Goal: Use online tool/utility

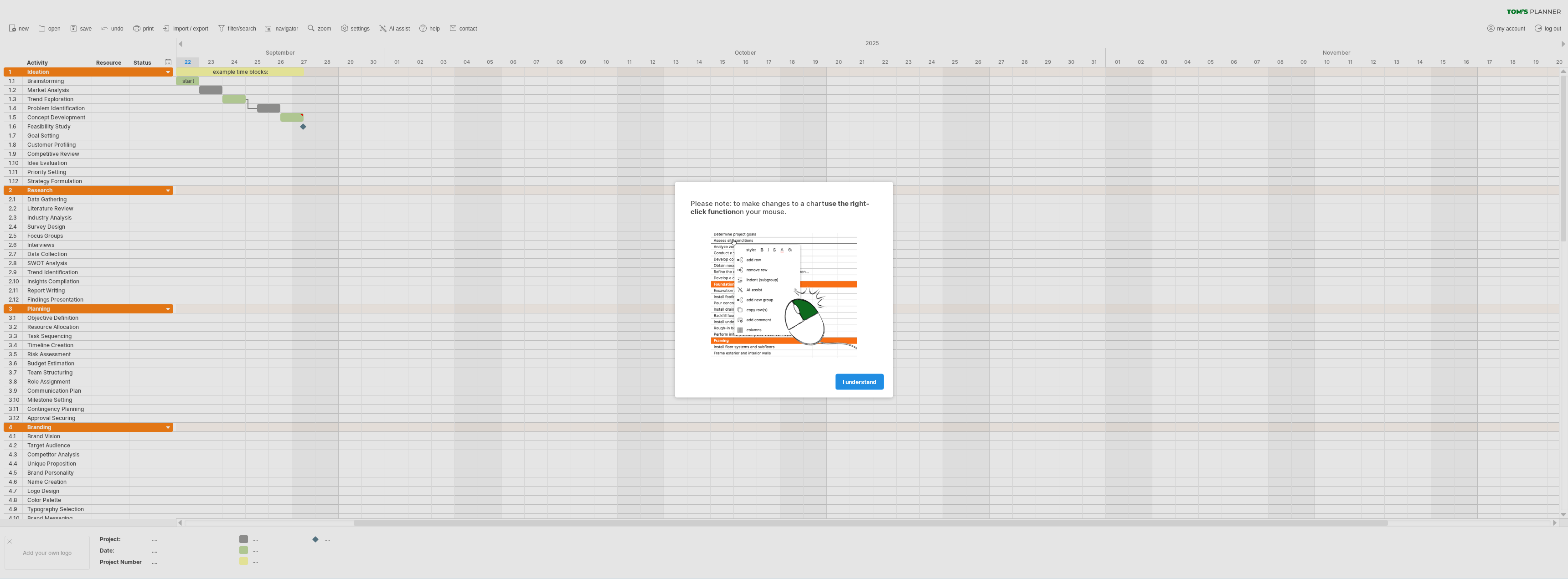
click at [837, 378] on link "I understand" at bounding box center [859, 382] width 48 height 16
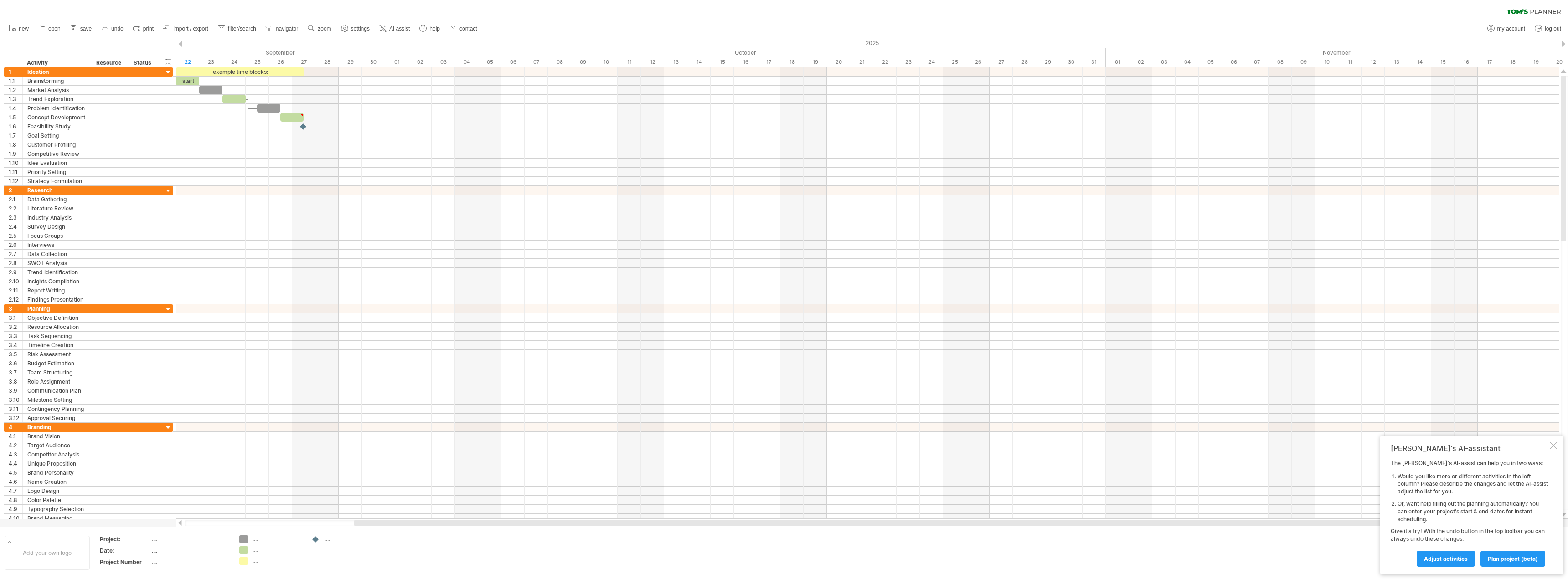
drag, startPoint x: 3, startPoint y: 59, endPoint x: 9, endPoint y: 57, distance: 6.3
click at [8, 57] on div "hide start/end/duration show start/end/duration ******** Activity ******** Reso…" at bounding box center [87, 53] width 176 height 29
drag, startPoint x: 10, startPoint y: 61, endPoint x: 537, endPoint y: 244, distance: 557.9
click at [537, 244] on div "Trying to reach plan.tomsplanner.com Connected again... 0% clear filter new 1" at bounding box center [784, 289] width 1568 height 579
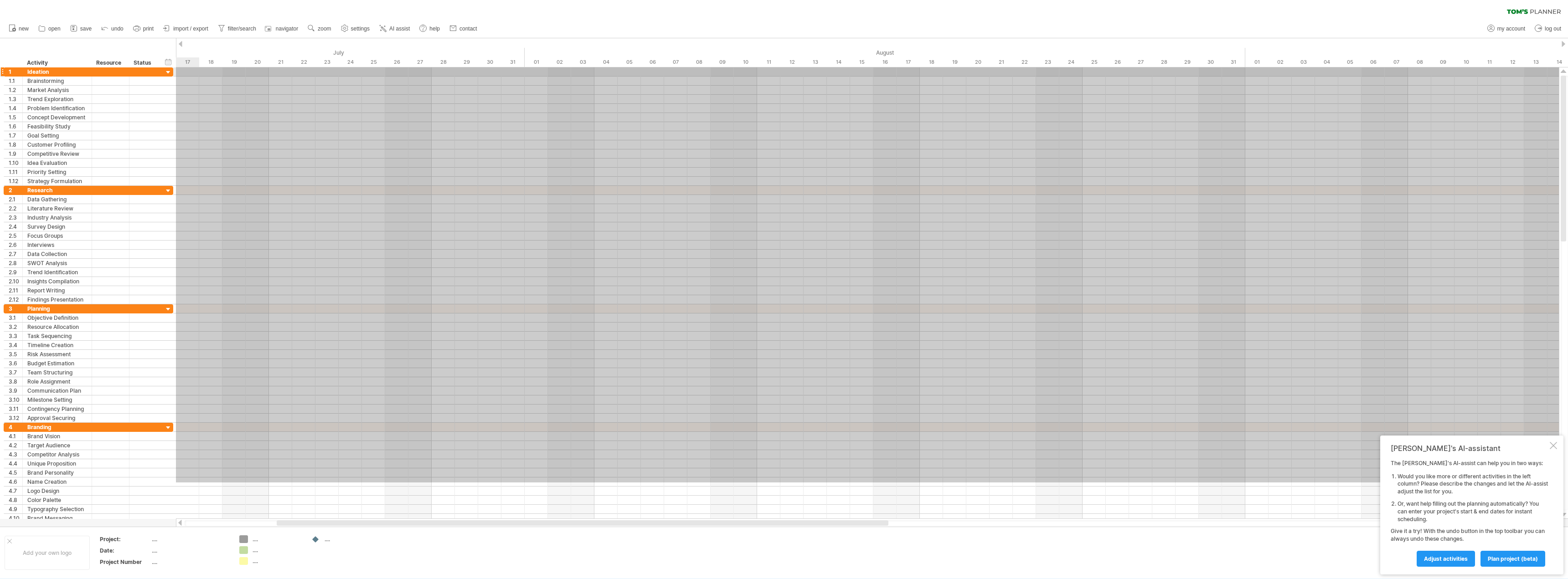
drag, startPoint x: 1066, startPoint y: 483, endPoint x: -27, endPoint y: 57, distance: 1173.1
click at [0, 57] on html "progress(100%) Trying to reach plan.tomsplanner.com Connected again... 0% clear…" at bounding box center [784, 290] width 1568 height 581
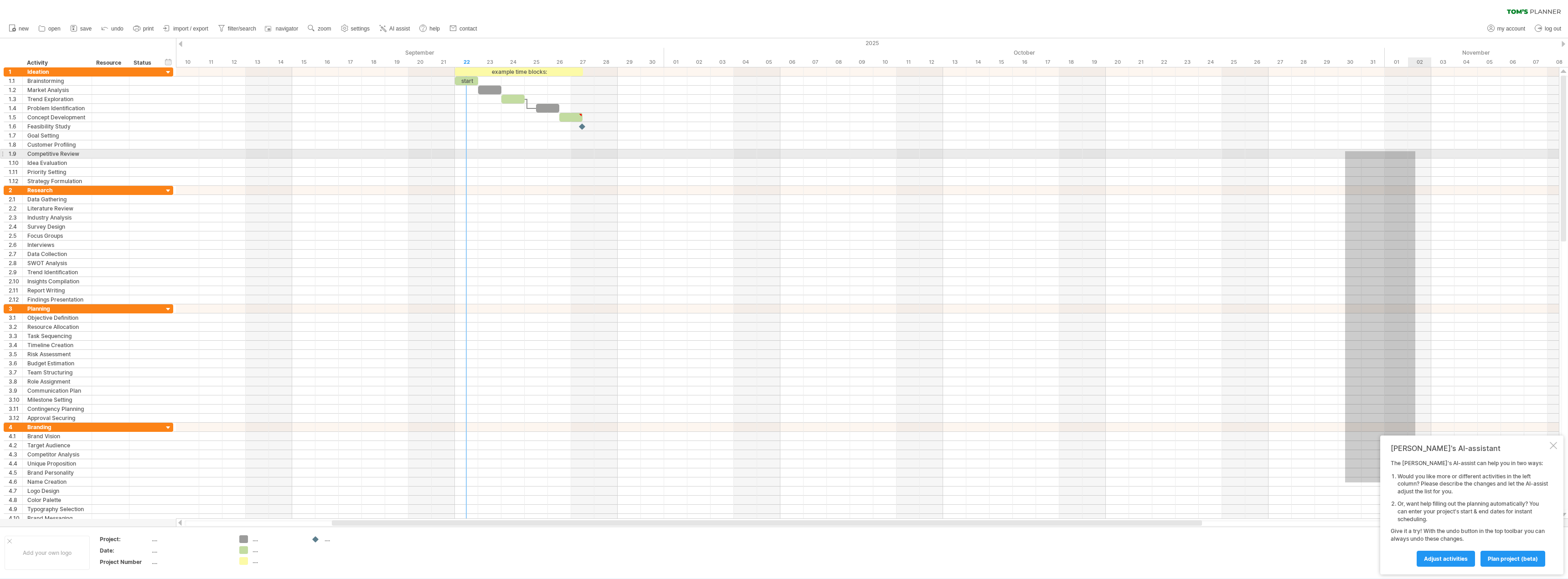
click at [1415, 151] on div at bounding box center [867, 154] width 1383 height 9
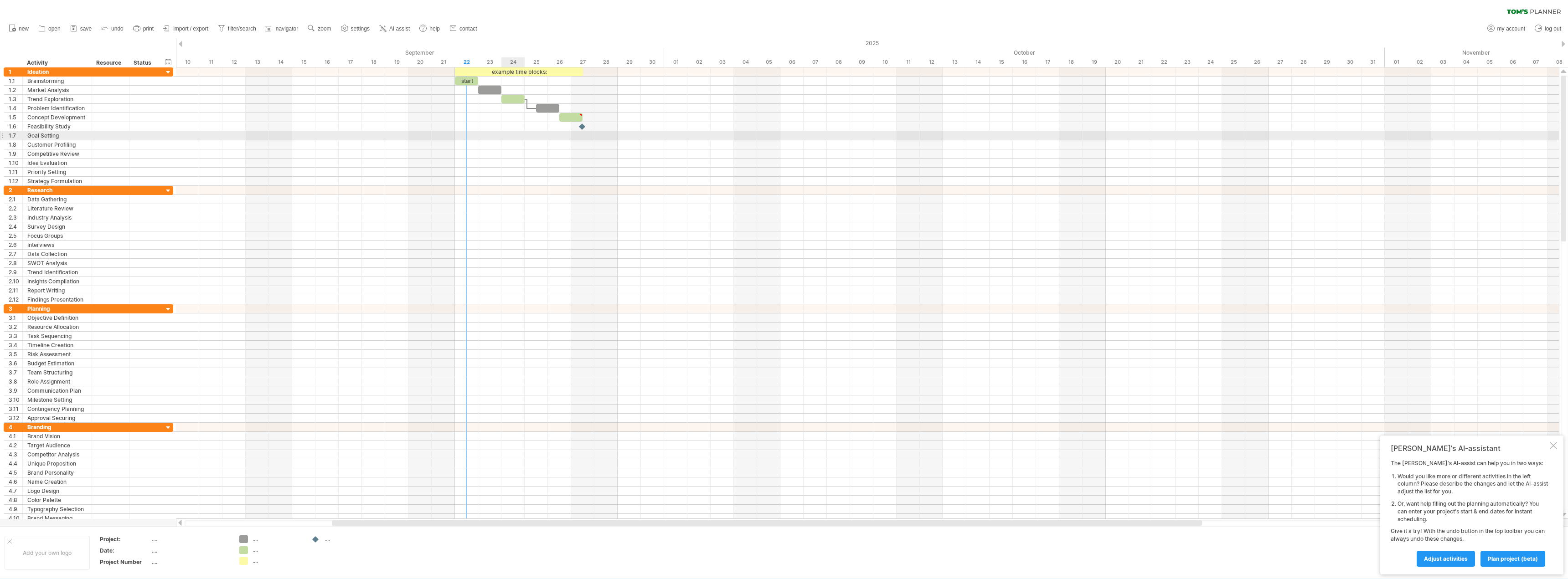
click at [524, 136] on div at bounding box center [867, 136] width 1383 height 9
drag, startPoint x: 535, startPoint y: 138, endPoint x: 564, endPoint y: 134, distance: 29.3
click at [564, 134] on div at bounding box center [867, 136] width 1383 height 9
click at [570, 133] on div at bounding box center [867, 136] width 1383 height 9
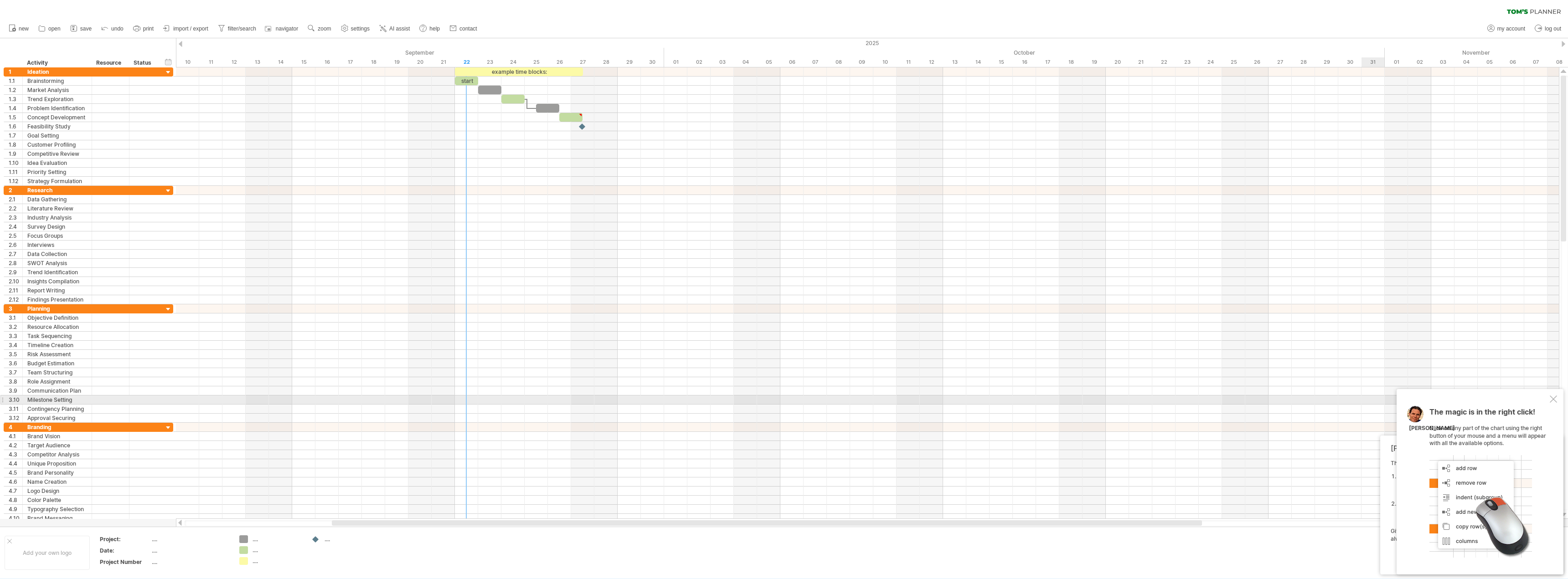
click at [1553, 401] on div at bounding box center [1553, 399] width 8 height 8
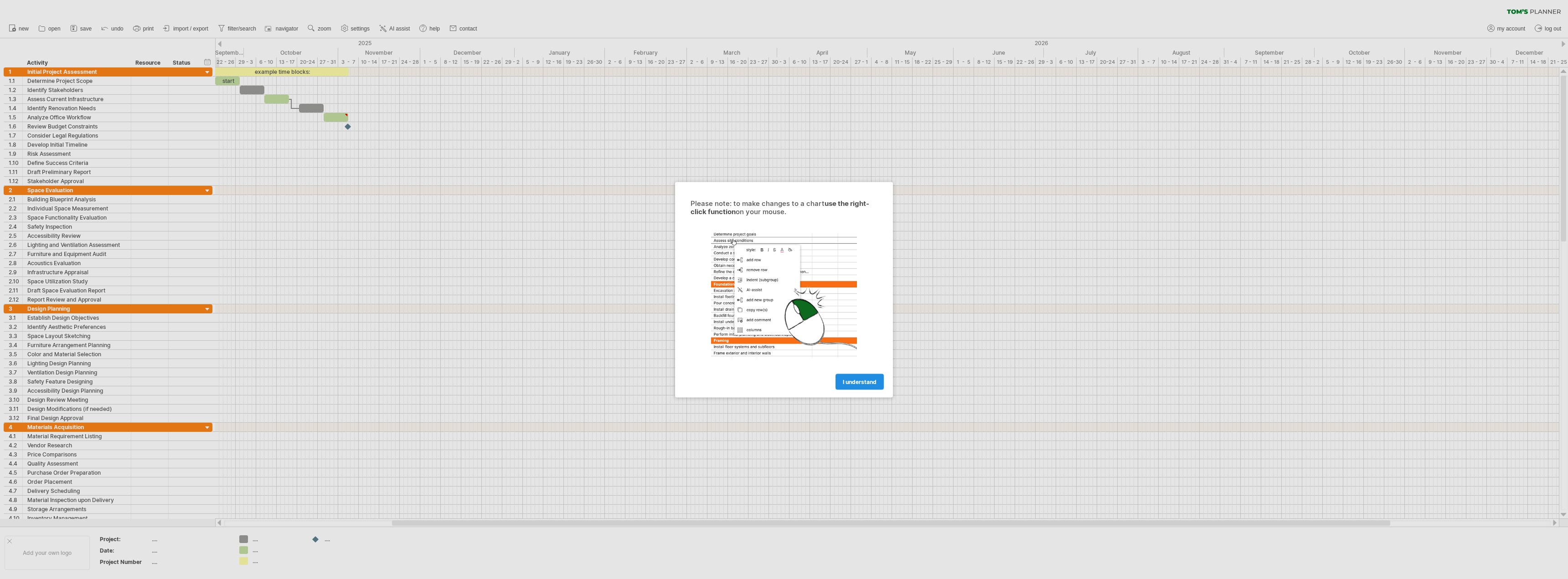
click at [855, 379] on span "I understand" at bounding box center [859, 382] width 33 height 7
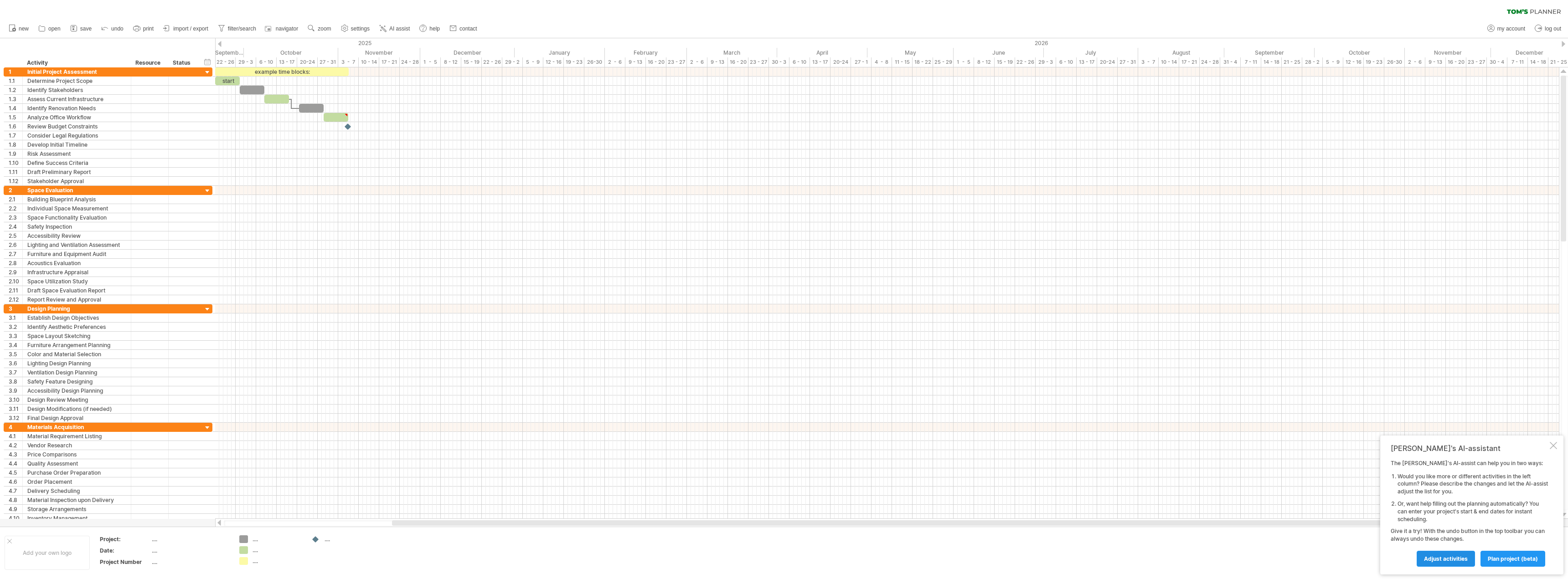
click at [1454, 562] on span "Adjust activities" at bounding box center [1445, 559] width 44 height 7
